Goal: Task Accomplishment & Management: Manage account settings

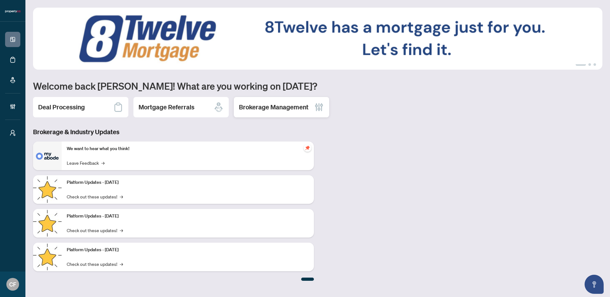
click at [275, 111] on h2 "Brokerage Management" at bounding box center [274, 107] width 70 height 9
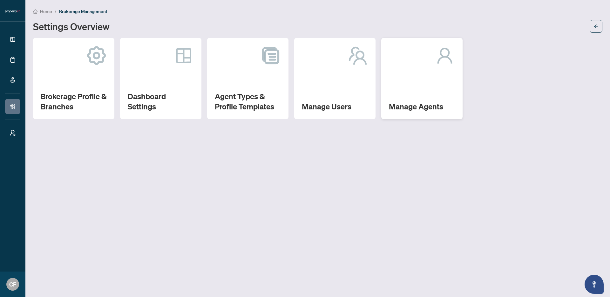
click at [435, 76] on div "Manage Agents" at bounding box center [421, 78] width 81 height 81
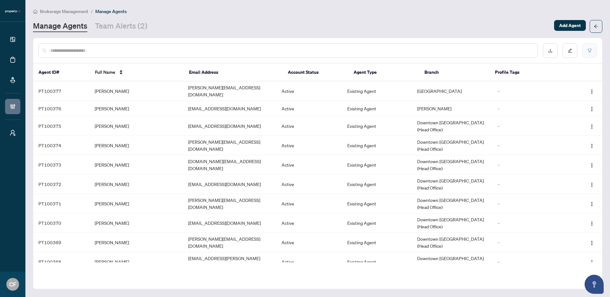
click at [588, 49] on icon "filter" at bounding box center [590, 50] width 4 height 3
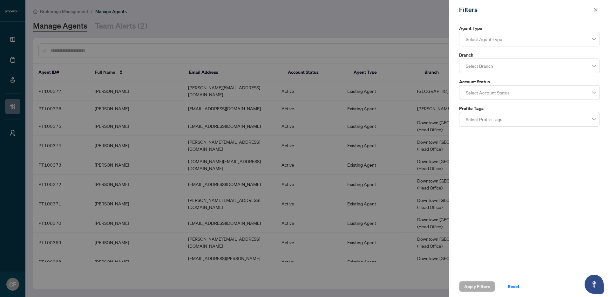
click at [515, 80] on label "Account Status" at bounding box center [529, 81] width 141 height 7
click at [515, 73] on div "Agent Type Select Agent Type Branch Select Branch Account Status Select Account…" at bounding box center [529, 76] width 145 height 102
click at [515, 64] on div at bounding box center [529, 65] width 133 height 11
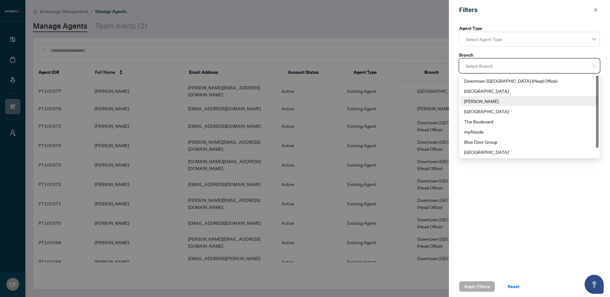
click at [476, 98] on div "Vaughan" at bounding box center [529, 101] width 131 height 7
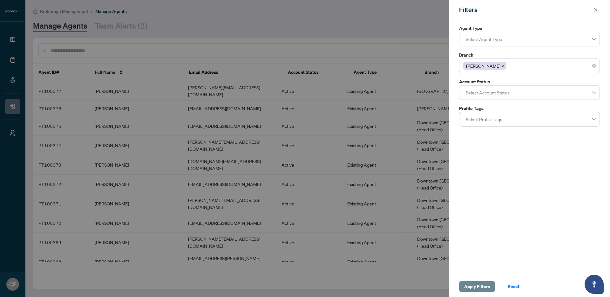
click at [476, 283] on span "Apply Filters" at bounding box center [477, 286] width 26 height 10
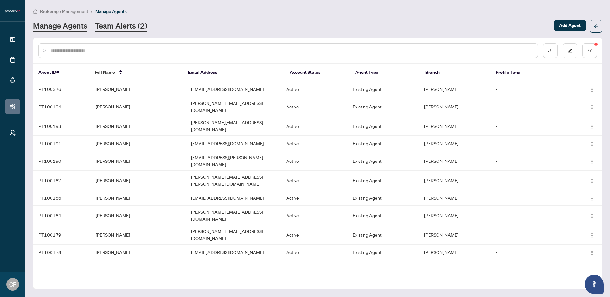
click at [115, 24] on link "Team Alerts (2)" at bounding box center [121, 26] width 52 height 11
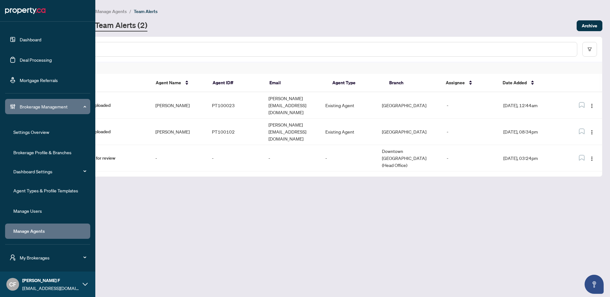
click at [20, 193] on link "Agent Types & Profile Templates" at bounding box center [45, 191] width 65 height 6
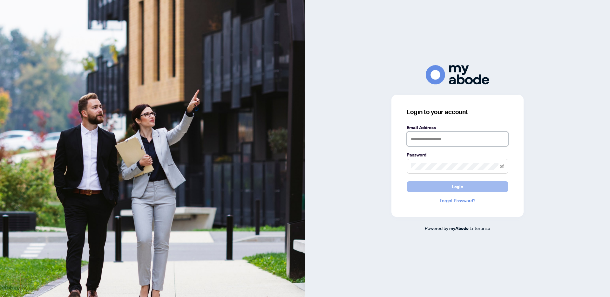
type input "**********"
click at [477, 188] on button "Login" at bounding box center [458, 186] width 102 height 11
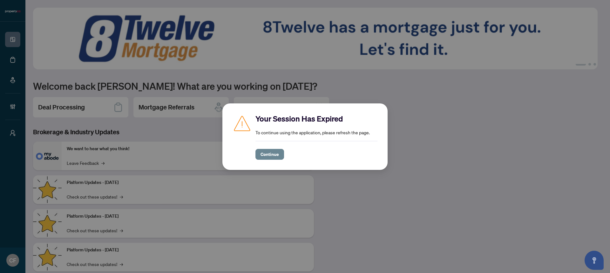
click at [272, 154] on span "Continue" at bounding box center [270, 154] width 18 height 10
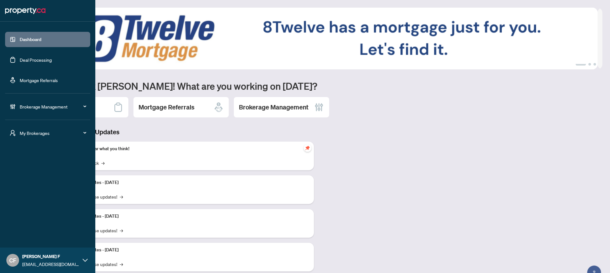
click at [71, 137] on div "My Brokerages" at bounding box center [47, 132] width 85 height 15
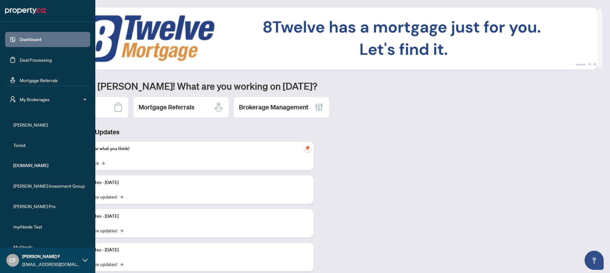
click at [26, 123] on span "RAHR" at bounding box center [49, 124] width 72 height 7
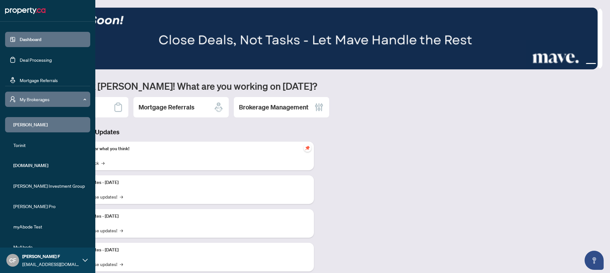
click at [267, 108] on h2 "Brokerage Management" at bounding box center [274, 107] width 70 height 9
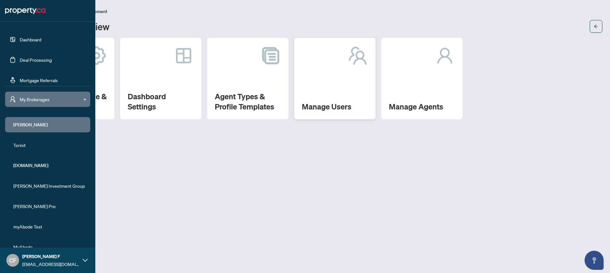
click at [318, 82] on div "Manage Users" at bounding box center [334, 78] width 81 height 81
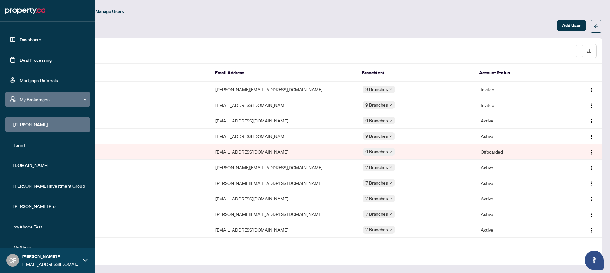
click at [277, 22] on div "Manage Users" at bounding box center [293, 26] width 520 height 10
click at [238, 46] on div at bounding box center [308, 51] width 539 height 15
click at [240, 51] on input "text" at bounding box center [311, 50] width 521 height 7
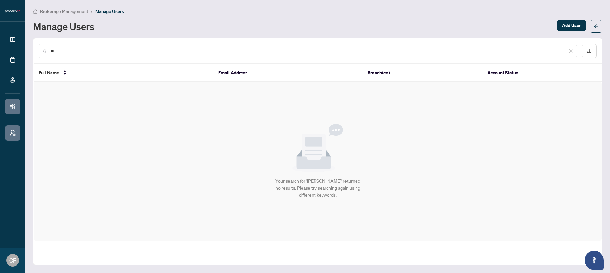
type input "*"
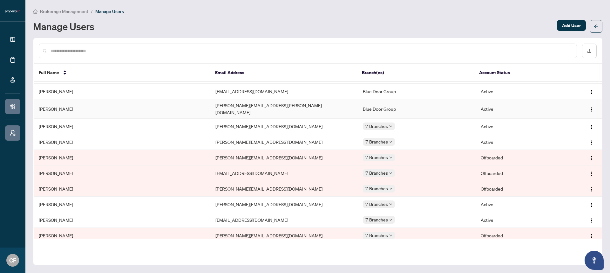
scroll to position [202, 0]
click at [61, 17] on div "Brokerage Management / Manage Users Manage Users Add User" at bounding box center [318, 20] width 570 height 25
click at [63, 1] on main "Brokerage Management / Manage Users Manage Users Add User Full Name Email Addre…" at bounding box center [317, 136] width 585 height 273
click at [64, 9] on span "Brokerage Management" at bounding box center [64, 12] width 48 height 6
